Goal: Find specific page/section: Find specific page/section

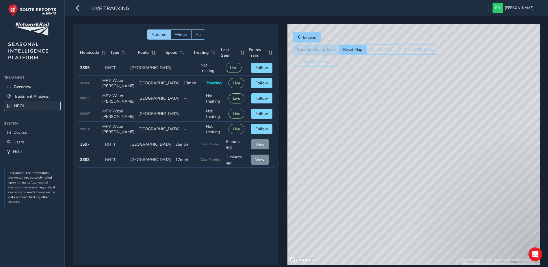
click at [34, 102] on link "NROL" at bounding box center [32, 106] width 56 height 10
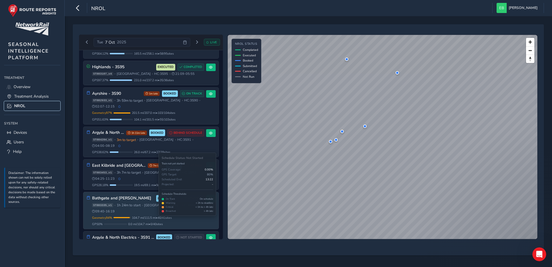
scroll to position [38, 0]
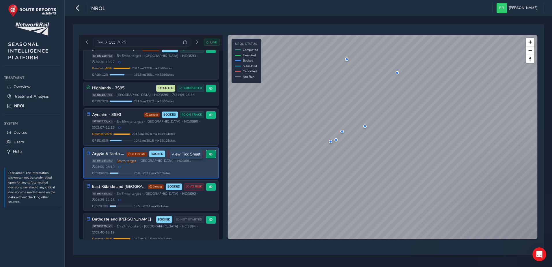
click at [209, 154] on span at bounding box center [210, 154] width 3 height 3
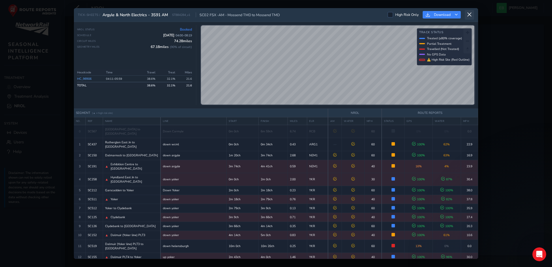
click at [471, 15] on icon at bounding box center [469, 14] width 5 height 5
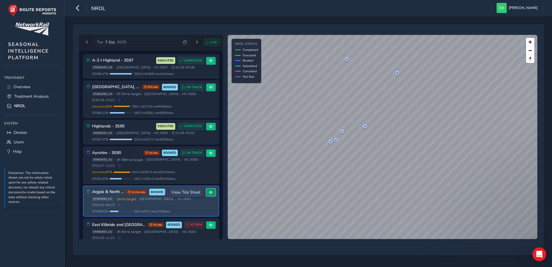
click at [210, 193] on span at bounding box center [210, 192] width 3 height 3
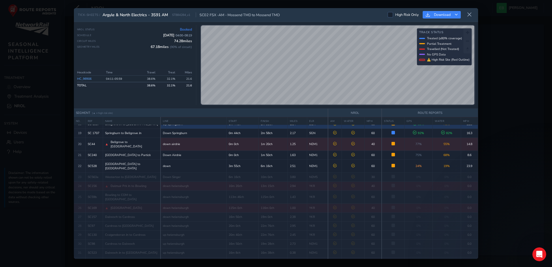
scroll to position [121, 0]
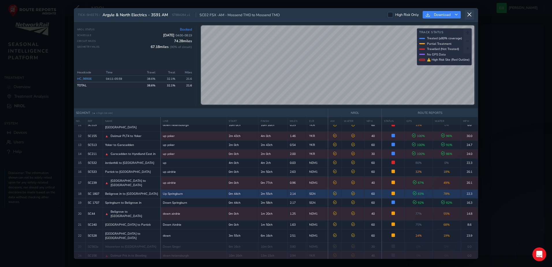
click at [469, 15] on icon at bounding box center [469, 14] width 5 height 5
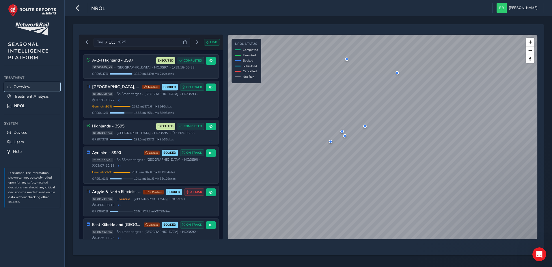
click at [34, 86] on link "Overview" at bounding box center [32, 87] width 56 height 10
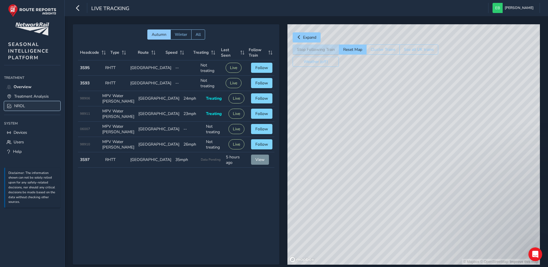
click at [28, 107] on link "NROL" at bounding box center [32, 106] width 56 height 10
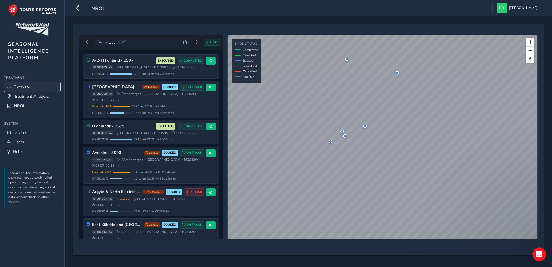
click at [29, 85] on span "Overview" at bounding box center [22, 86] width 17 height 5
